Goal: Task Accomplishment & Management: Use online tool/utility

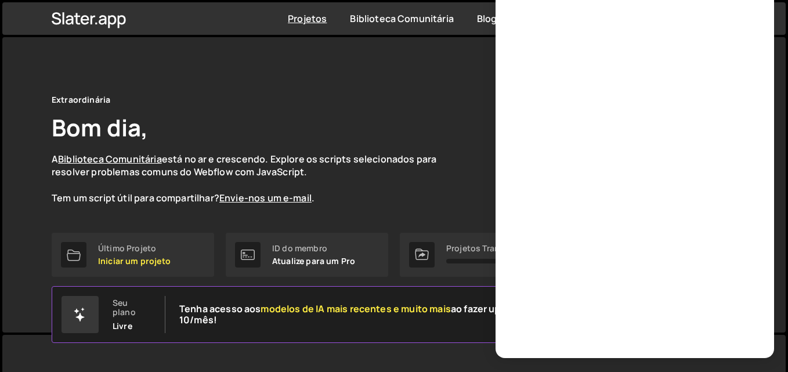
scroll to position [93, 0]
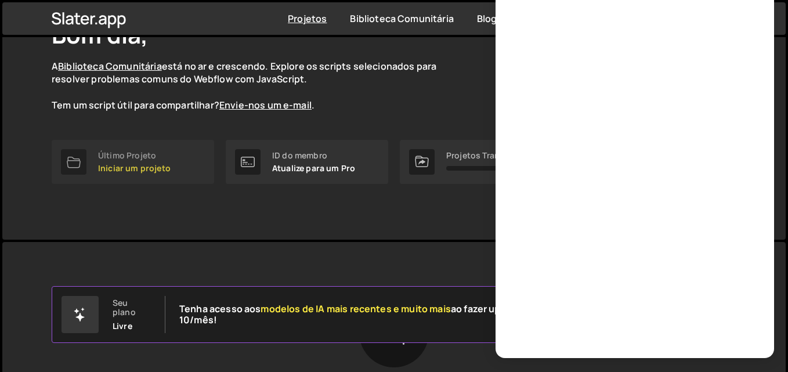
click at [129, 167] on font "Iniciar um projeto" at bounding box center [134, 167] width 73 height 11
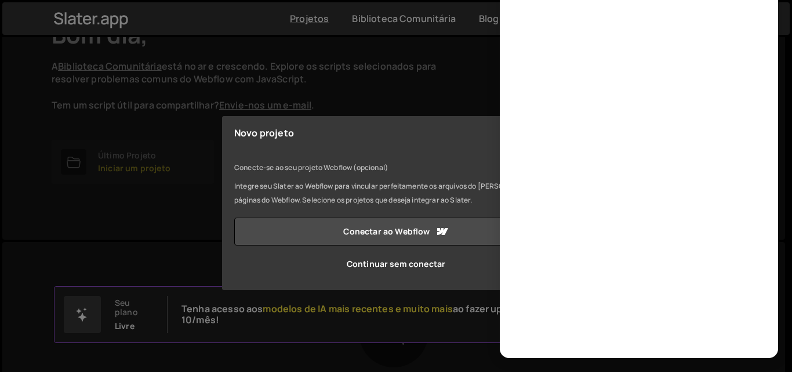
click at [167, 208] on div "Novo projeto Conecte-se ao seu projeto Webflow (opcional) Integre seu Slater ao…" at bounding box center [396, 186] width 792 height 372
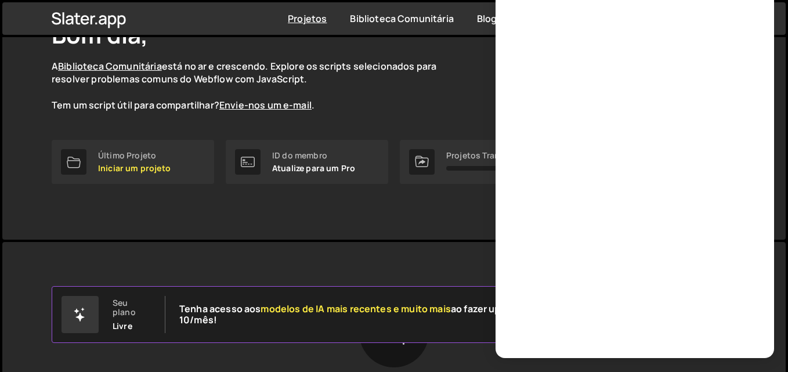
click at [269, 232] on div "Extraordinária Bom dia, A Biblioteca Comunitária está no ar e crescendo. Explor…" at bounding box center [393, 91] width 719 height 295
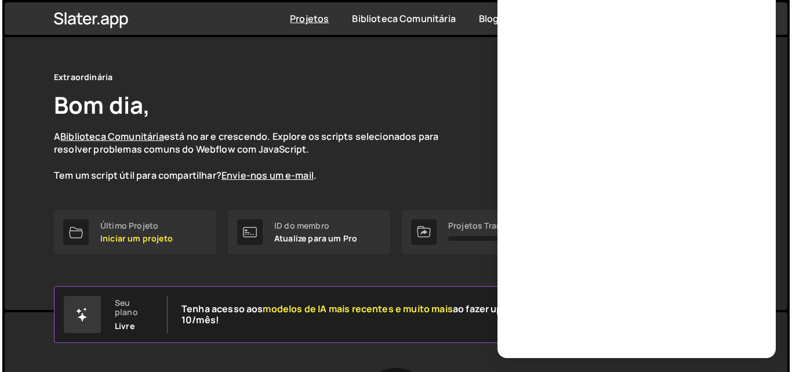
scroll to position [0, 0]
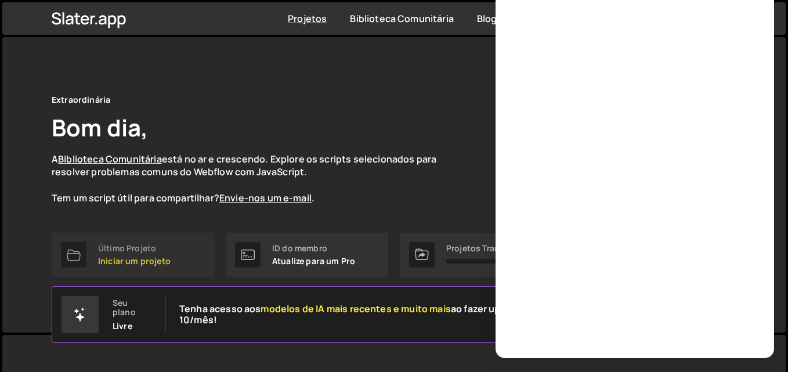
click at [136, 264] on font "Iniciar um projeto" at bounding box center [134, 260] width 73 height 11
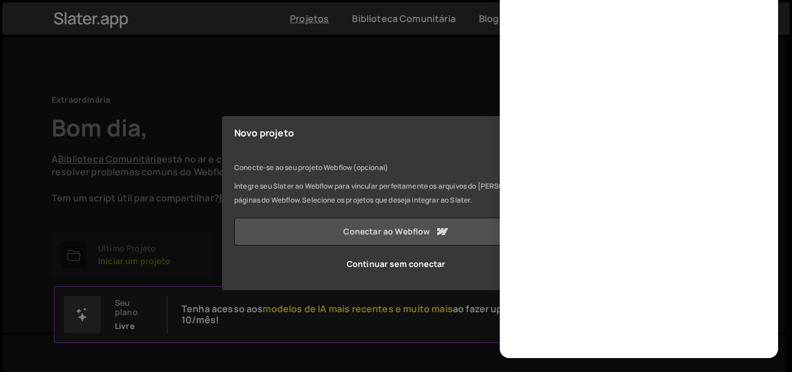
click at [397, 228] on font "Conectar ao Webflow" at bounding box center [386, 231] width 86 height 11
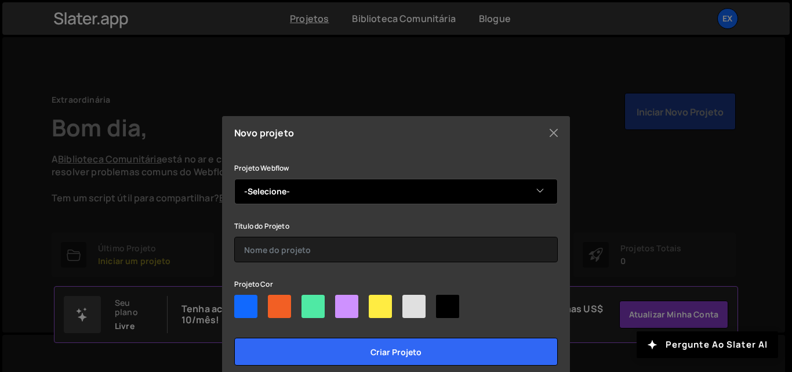
click at [533, 187] on select "-Selecione- Extraordinária" at bounding box center [396, 192] width 324 height 26
select select "68dc2d838fe198fd86690516"
click at [234, 179] on select "-Selecione- Extraordinária" at bounding box center [396, 192] width 324 height 26
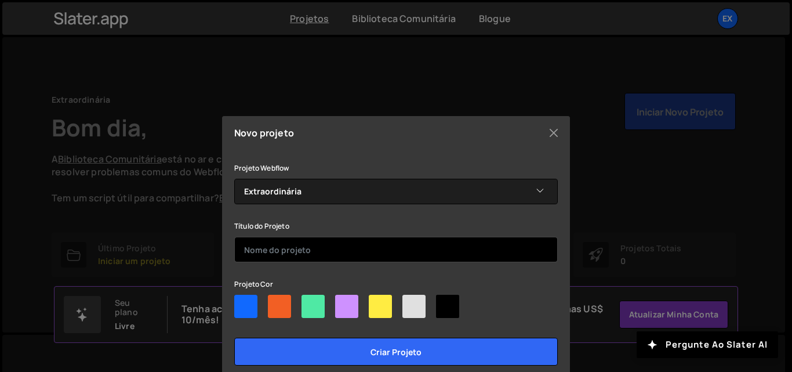
click at [401, 257] on input "text" at bounding box center [396, 250] width 324 height 26
type input "Extraordinaria"
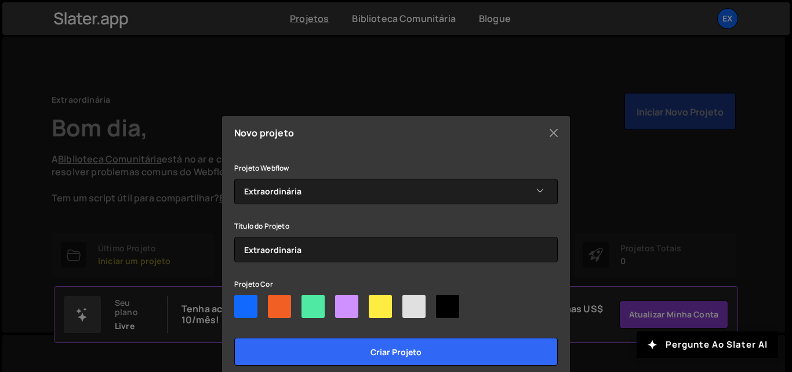
click at [451, 305] on div at bounding box center [447, 306] width 23 height 23
click at [444, 302] on input"] "radio" at bounding box center [440, 299] width 8 height 8
radio input"] "true"
click at [396, 308] on div at bounding box center [396, 309] width 324 height 28
click at [408, 308] on div at bounding box center [414, 306] width 23 height 23
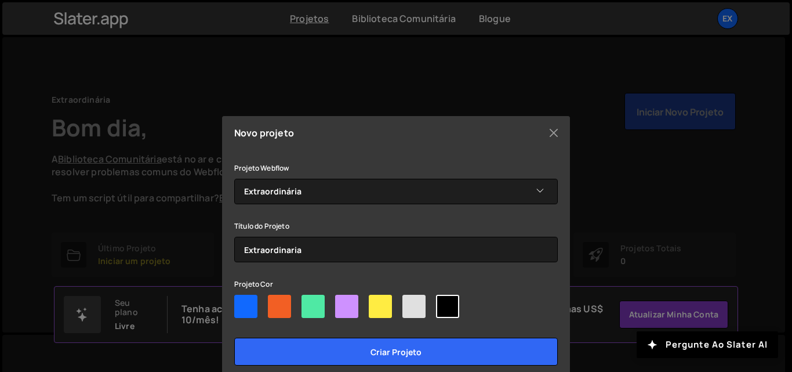
click at [408, 302] on input"] "radio" at bounding box center [407, 299] width 8 height 8
radio input"] "true"
click at [379, 307] on div at bounding box center [380, 306] width 23 height 23
click at [376, 302] on input"] "radio" at bounding box center [373, 299] width 8 height 8
radio input"] "true"
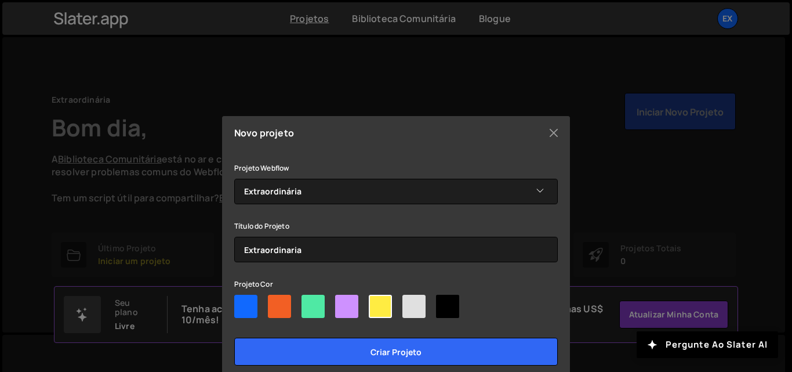
click at [444, 307] on div at bounding box center [447, 306] width 23 height 23
click at [444, 302] on input"] "radio" at bounding box center [440, 299] width 8 height 8
radio input"] "true"
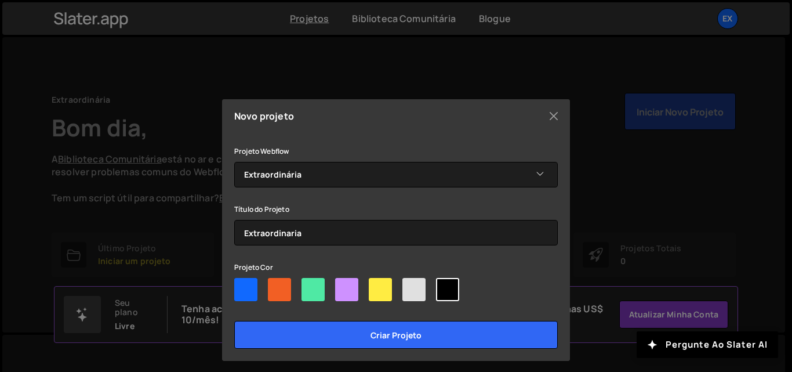
scroll to position [18, 0]
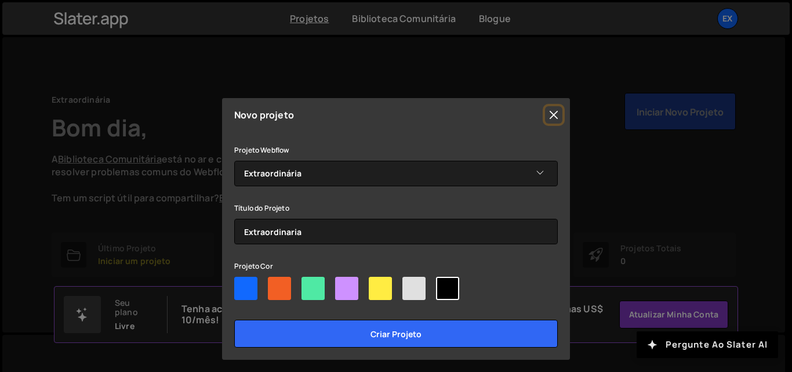
click at [703, 336] on button "Pergunte ao Slater AI" at bounding box center [708, 344] width 142 height 27
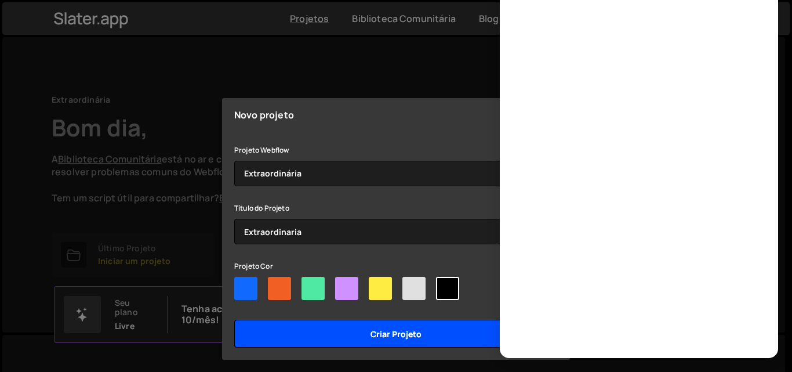
click at [433, 328] on input "Criar projeto" at bounding box center [396, 334] width 324 height 28
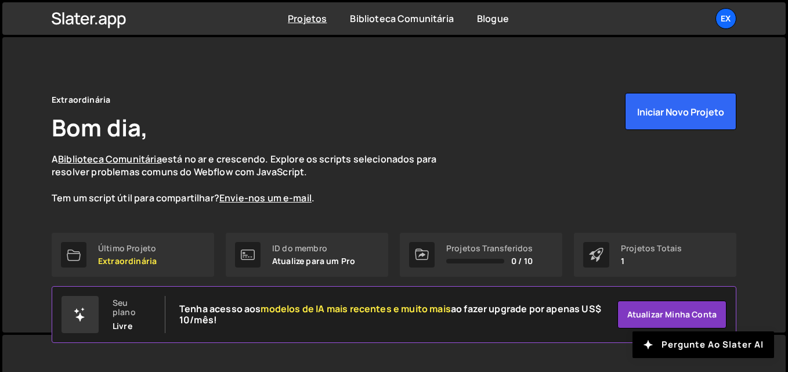
click at [719, 172] on div "Extraordinária Bom dia, A Biblioteca Comunitária está no ar e crescendo. Explor…" at bounding box center [394, 149] width 684 height 112
click at [137, 260] on font "Extraordinária" at bounding box center [127, 260] width 59 height 11
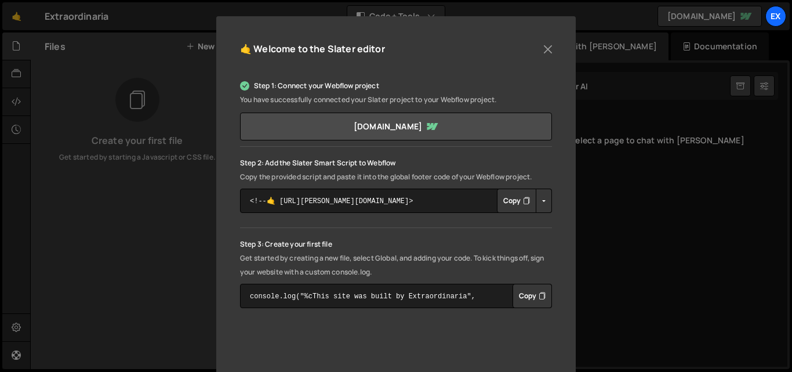
scroll to position [111, 0]
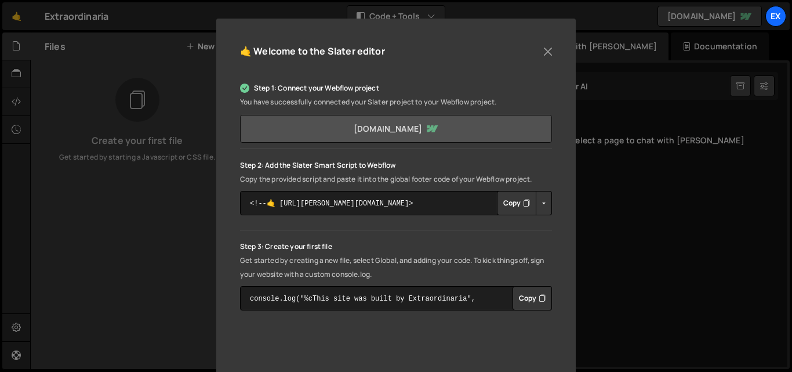
click at [470, 126] on link "extraordinaria.webflow.io" at bounding box center [396, 129] width 312 height 28
click at [545, 53] on button "Close" at bounding box center [547, 51] width 17 height 17
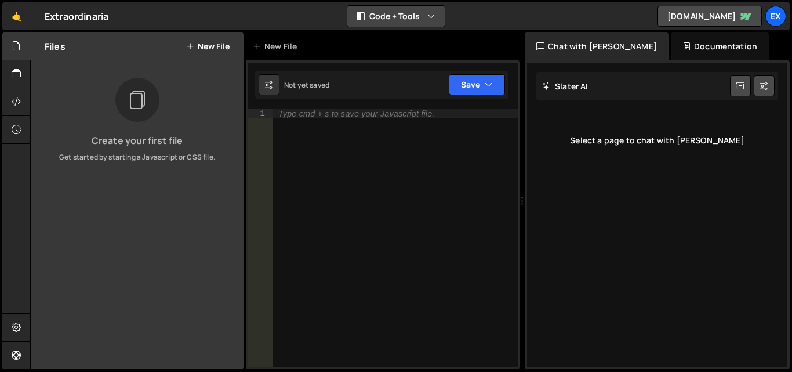
click at [437, 15] on button "Code + Tools" at bounding box center [395, 16] width 97 height 21
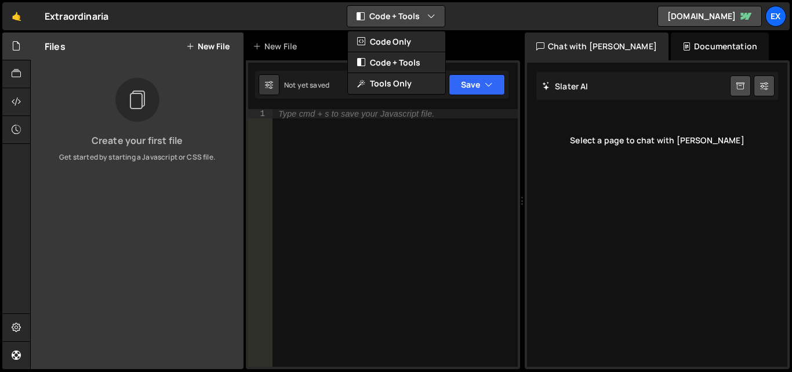
click at [437, 15] on button "Code + Tools" at bounding box center [395, 16] width 97 height 21
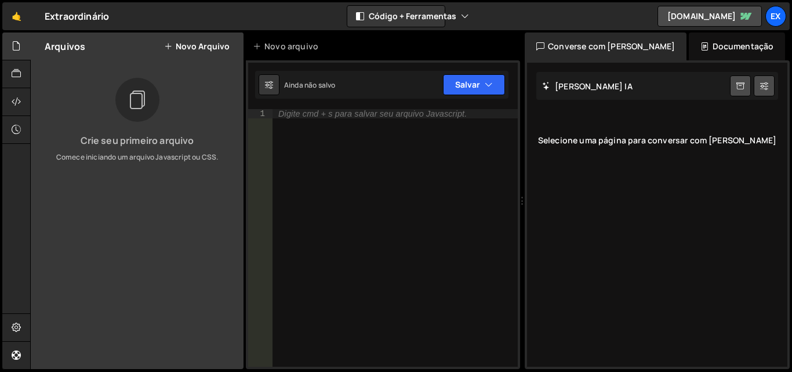
click at [140, 157] on font "Comece iniciando um arquivo Javascript ou CSS." at bounding box center [137, 157] width 162 height 10
drag, startPoint x: 343, startPoint y: 90, endPoint x: 473, endPoint y: 107, distance: 130.4
click at [345, 89] on div "Ainda não salvo Upgrade to Edit Salvar Save to Staging S Not saved S G" at bounding box center [381, 85] width 253 height 28
click at [649, 140] on font "Selecione uma página para conversar com Slater" at bounding box center [657, 140] width 238 height 11
click at [465, 17] on icon "button" at bounding box center [465, 16] width 8 height 12
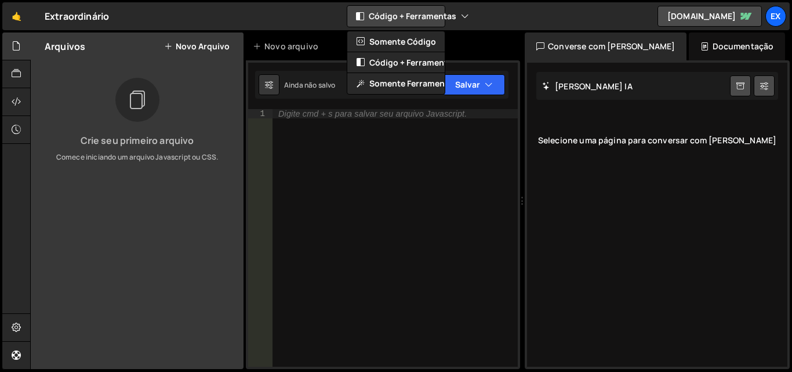
click at [465, 17] on icon "button" at bounding box center [465, 16] width 8 height 12
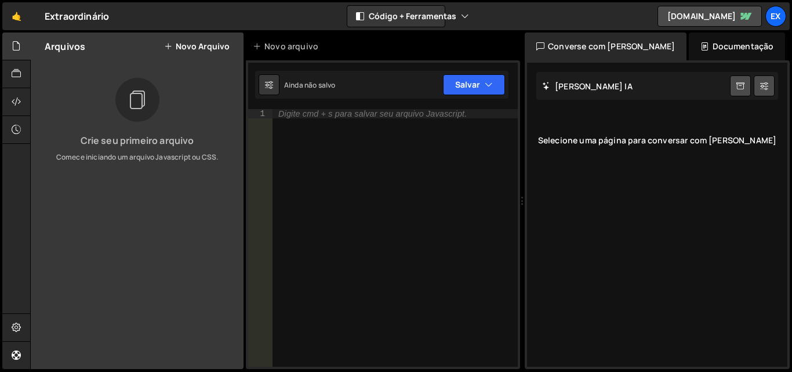
click at [136, 95] on icon at bounding box center [137, 100] width 19 height 26
click at [187, 49] on font "Novo arquivo" at bounding box center [203, 46] width 54 height 11
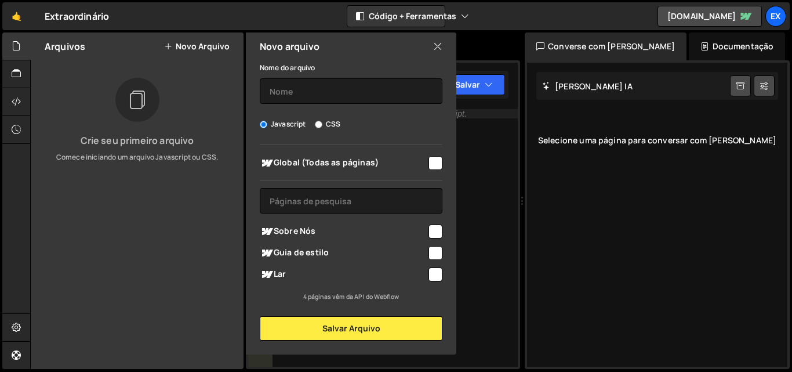
click at [436, 48] on icon at bounding box center [437, 46] width 9 height 13
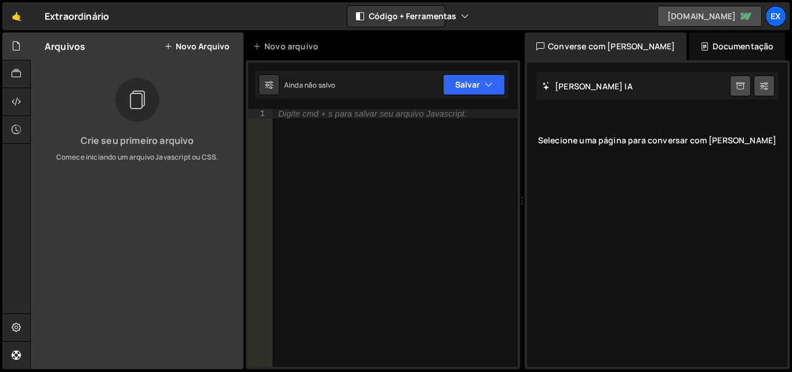
click at [683, 22] on font "extraordinária.webflow.io" at bounding box center [702, 16] width 68 height 14
click at [513, 13] on div "🤙 Extraordinário ⚠️ O código está sendo editado em outro navegador Código + Fer…" at bounding box center [396, 16] width 788 height 28
